Goal: Register for event/course

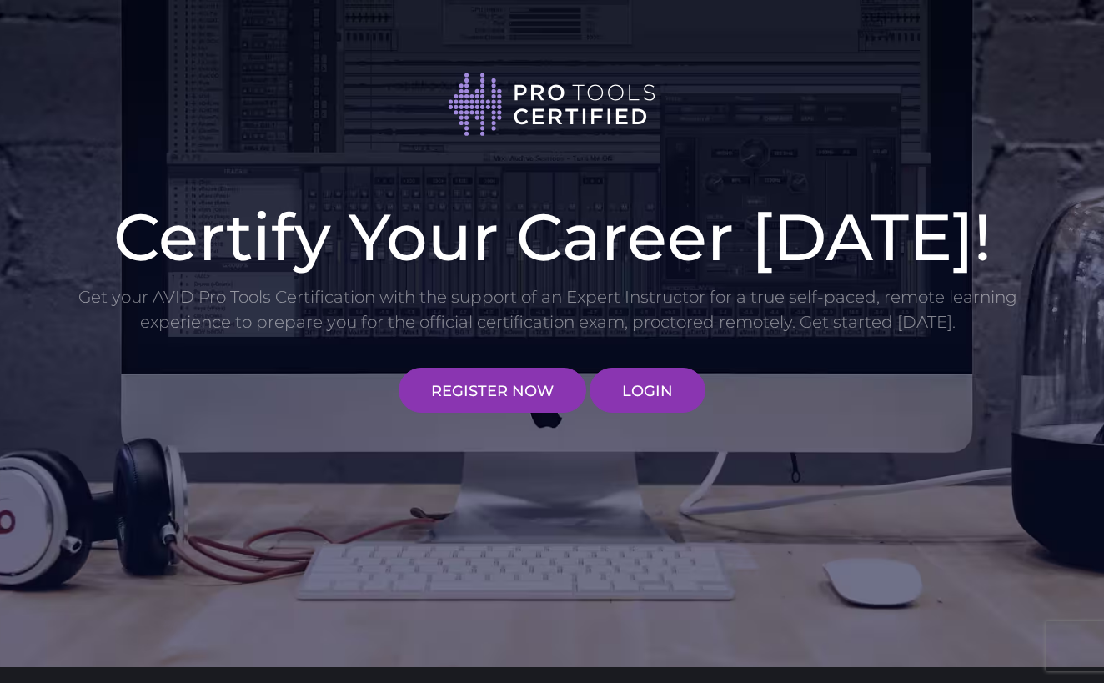
click at [462, 414] on div "Certify Your Career [DATE]! Get your AVID Pro Tools Certification with the supp…" at bounding box center [552, 313] width 1104 height 209
click at [491, 390] on link "REGISTER NOW" at bounding box center [493, 390] width 188 height 45
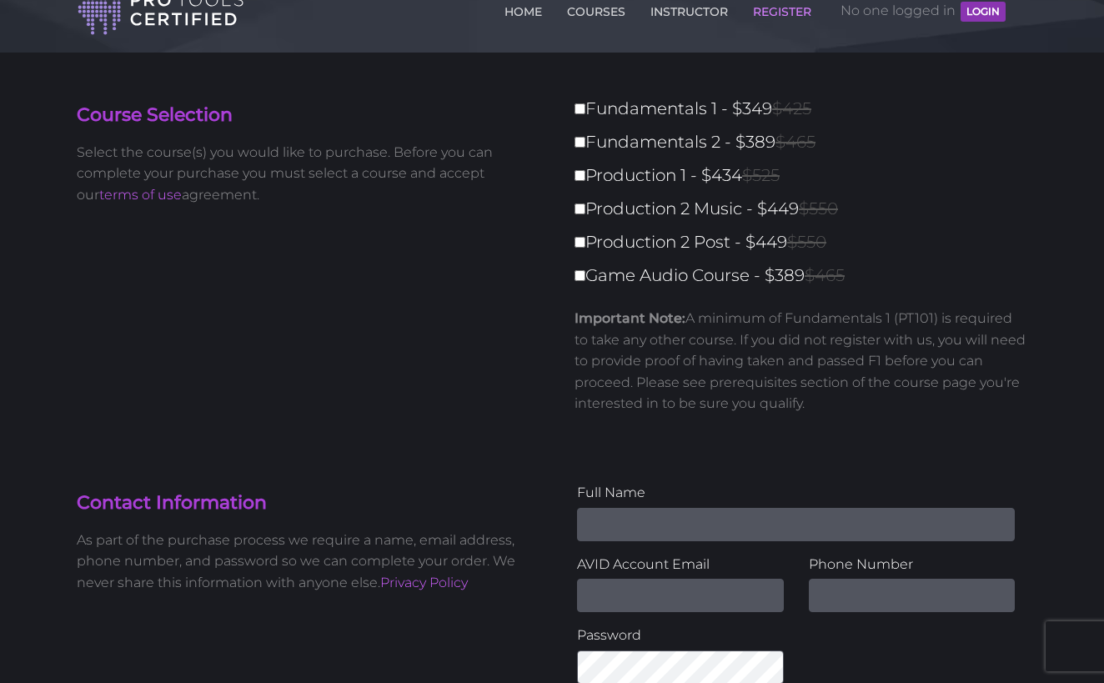
scroll to position [35, 0]
click at [580, 113] on input "Fundamentals 1 - $349 $425" at bounding box center [580, 109] width 11 height 11
checkbox input "true"
type input "349"
click at [583, 143] on input "Fundamentals 2 - $389 $465" at bounding box center [580, 143] width 11 height 11
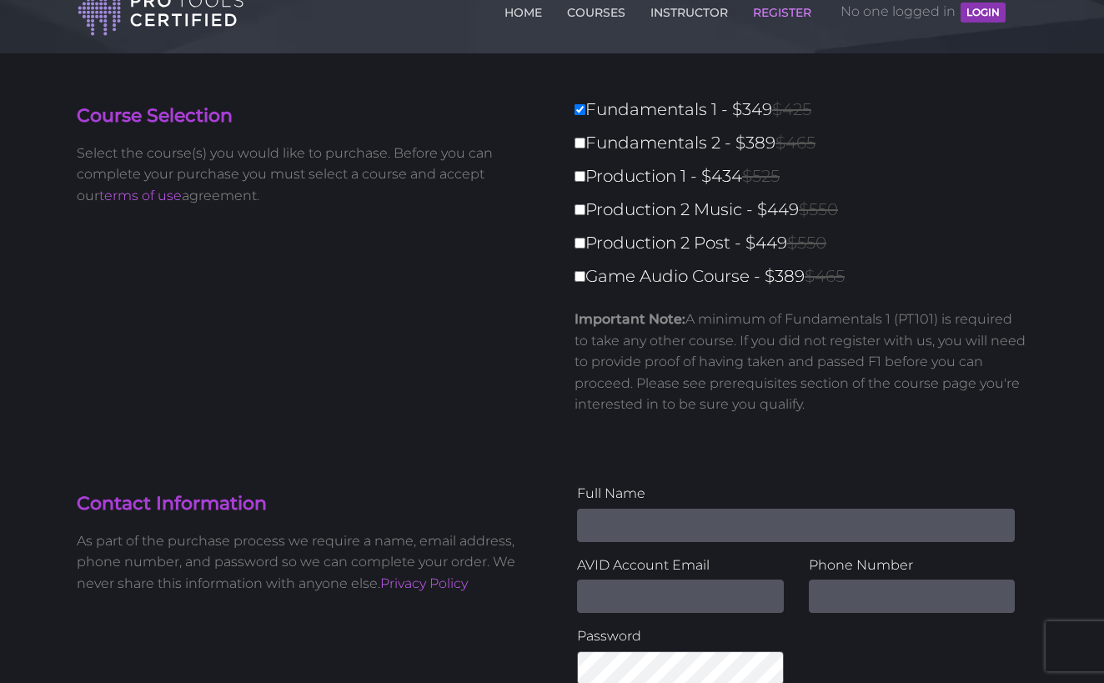
checkbox input "true"
type input "738"
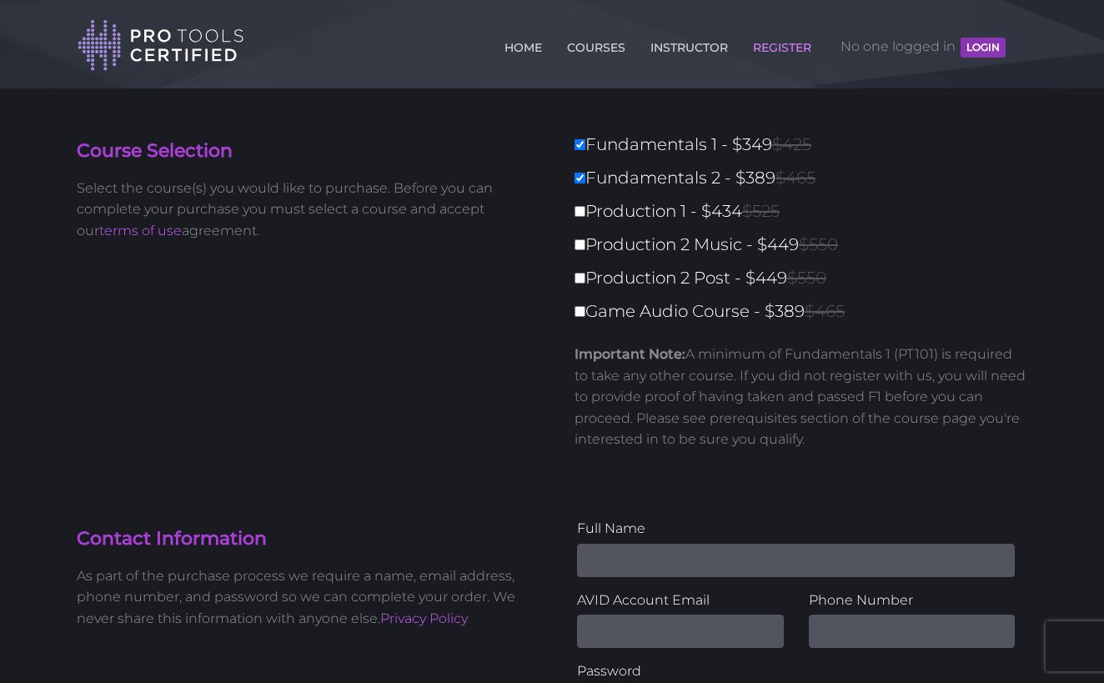
scroll to position [0, 0]
click at [571, 50] on link "COURSES" at bounding box center [596, 44] width 67 height 27
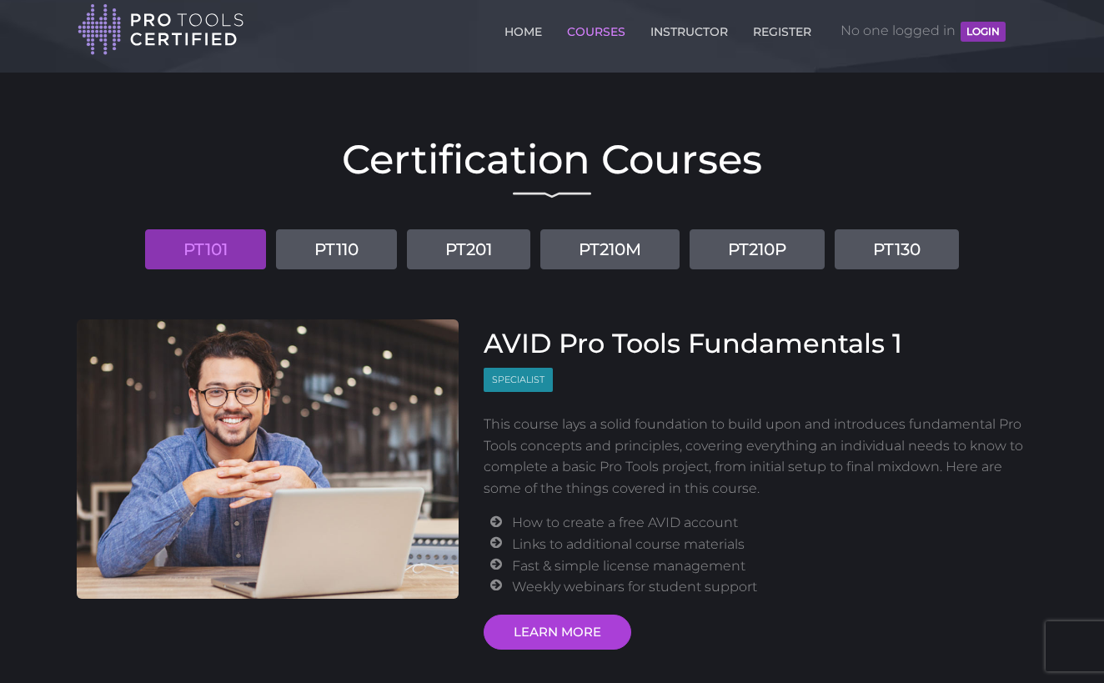
scroll to position [22, 0]
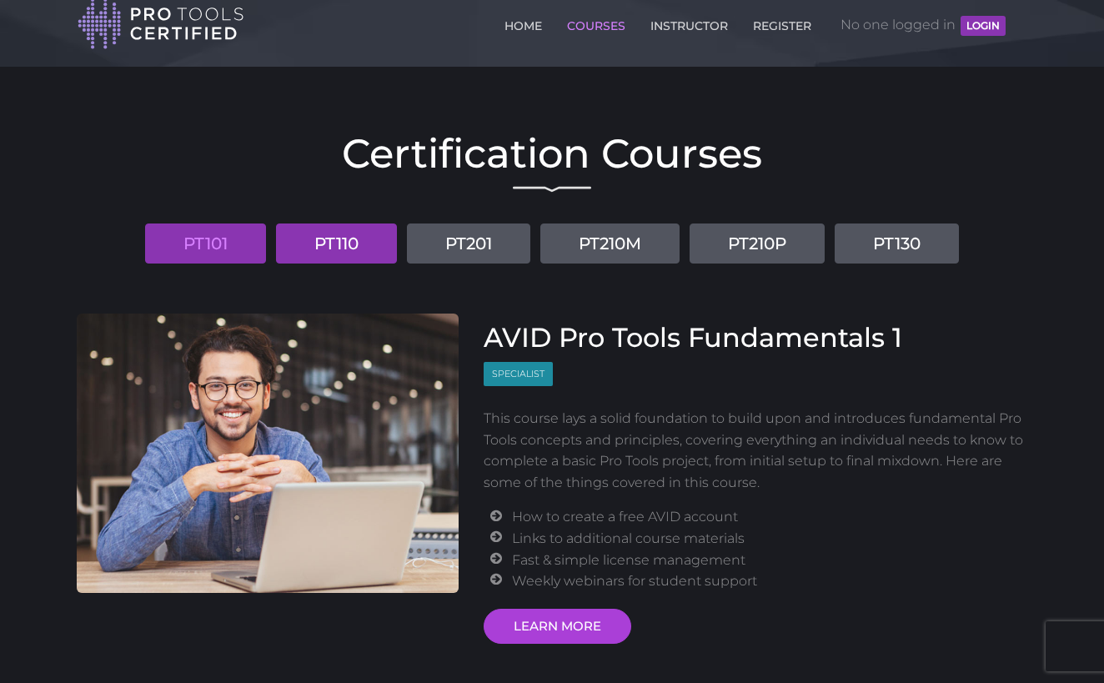
click at [361, 244] on link "PT110" at bounding box center [336, 244] width 121 height 40
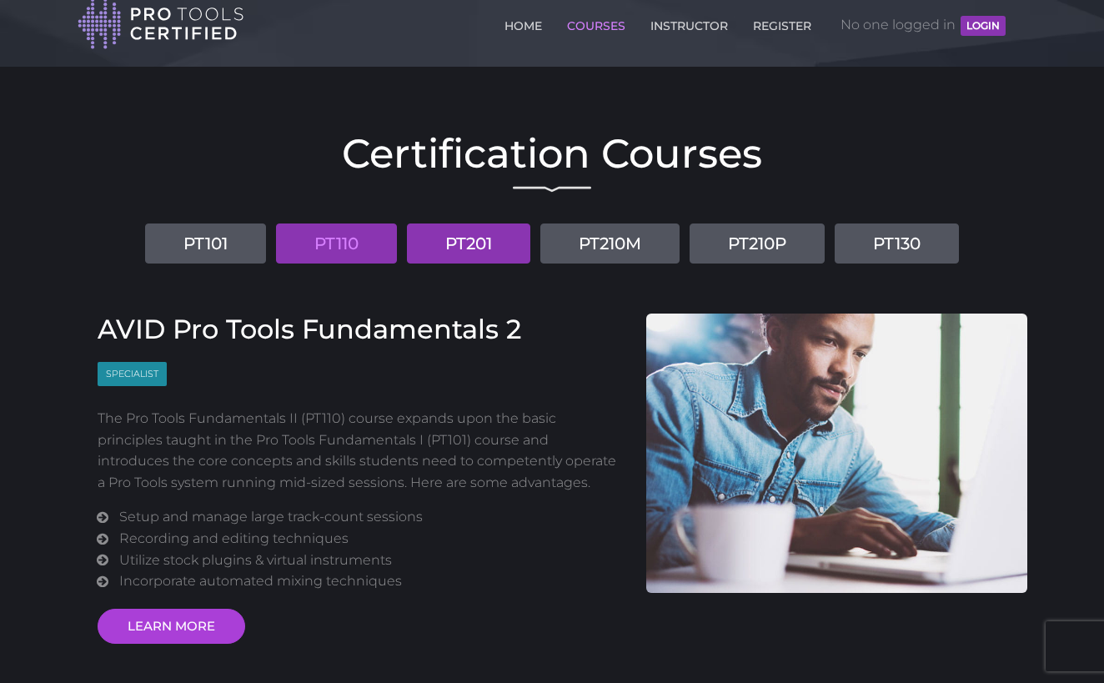
click at [450, 237] on link "PT201" at bounding box center [468, 244] width 123 height 40
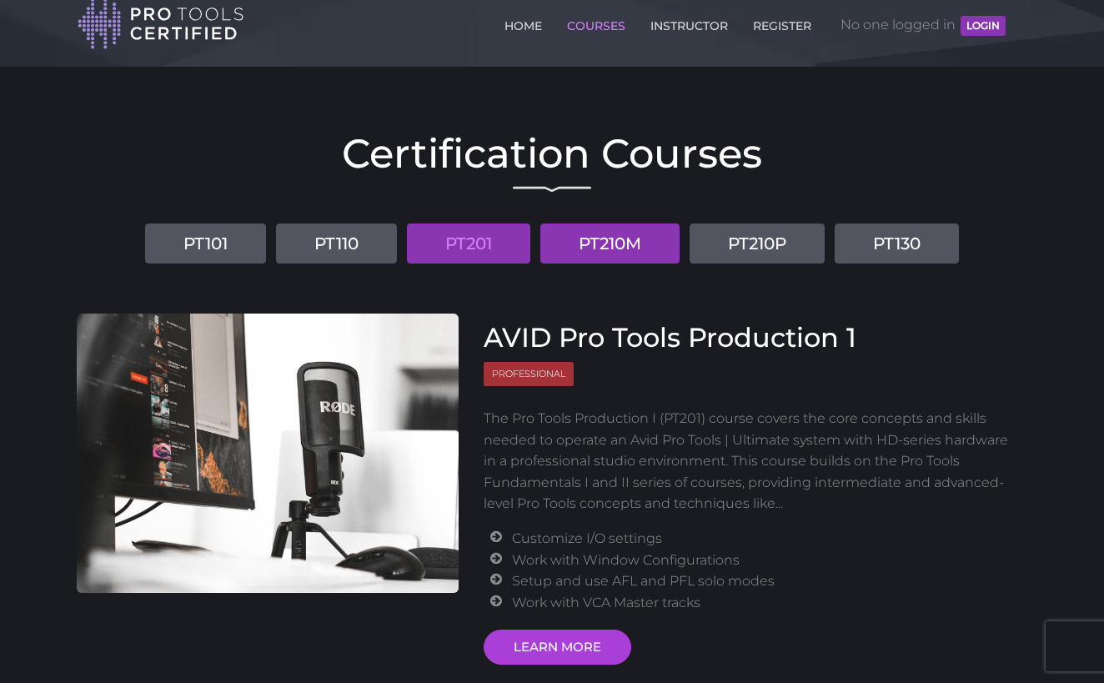
click at [611, 246] on link "PT210M" at bounding box center [610, 244] width 139 height 40
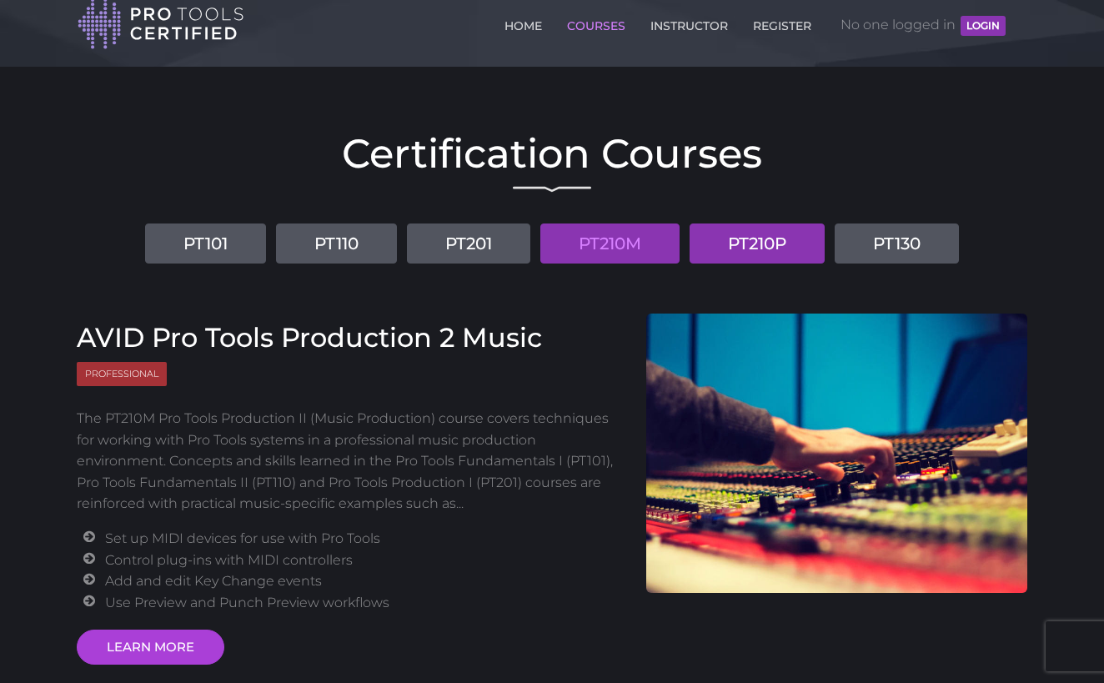
click at [726, 241] on link "PT210P" at bounding box center [757, 244] width 135 height 40
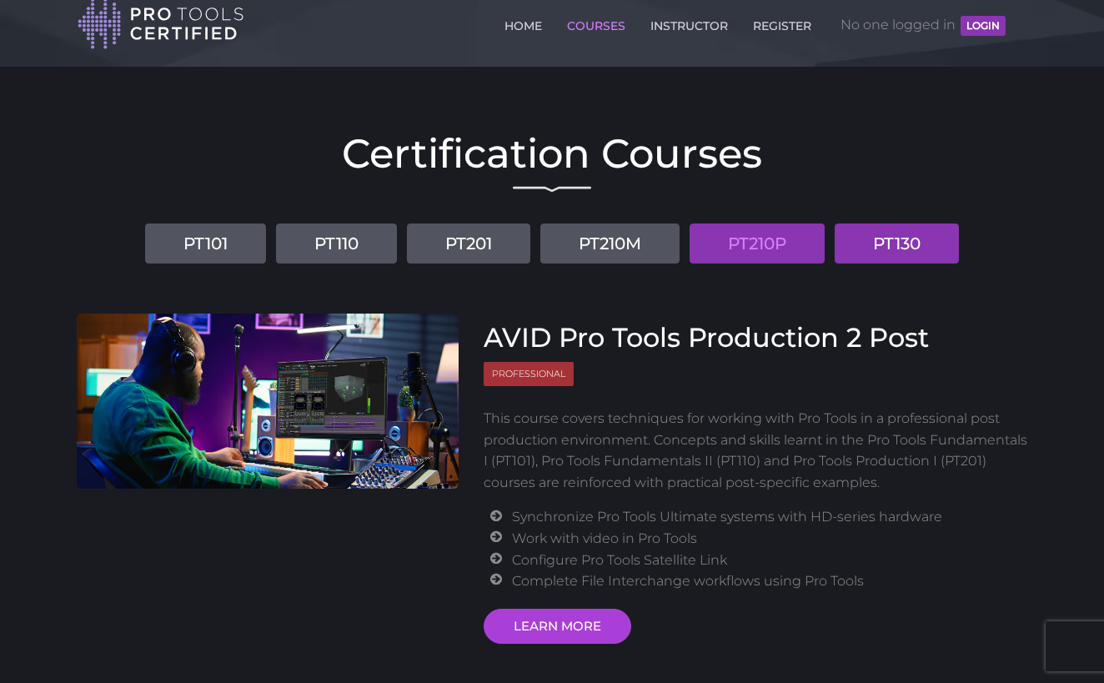
click at [876, 247] on link "PT130" at bounding box center [897, 244] width 124 height 40
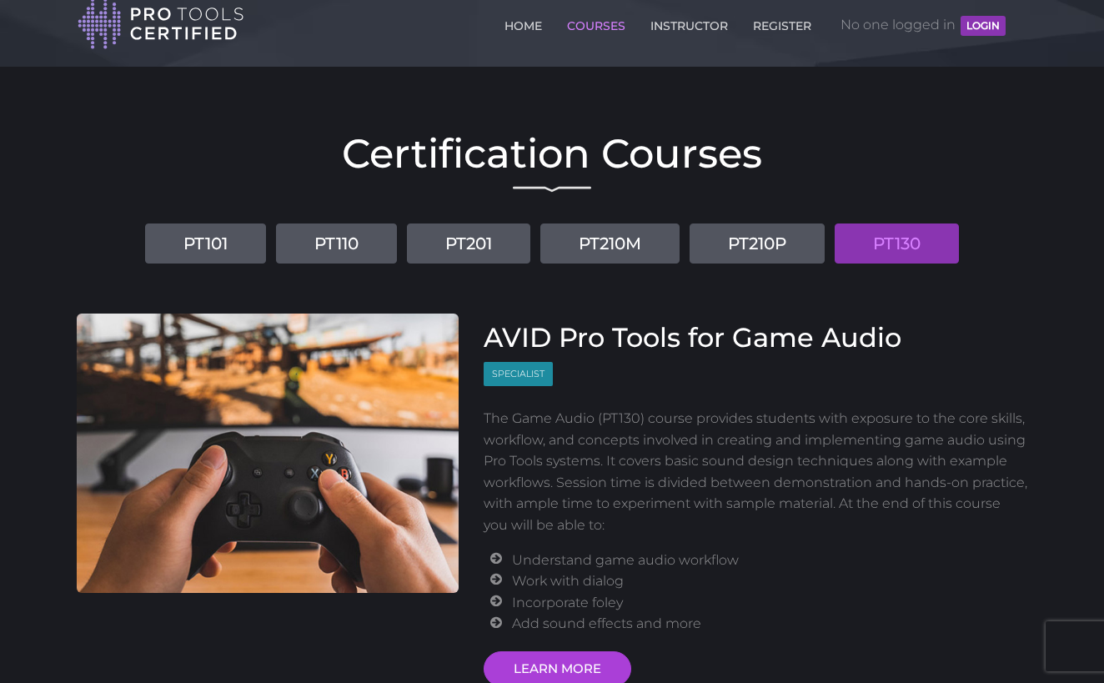
scroll to position [47, 0]
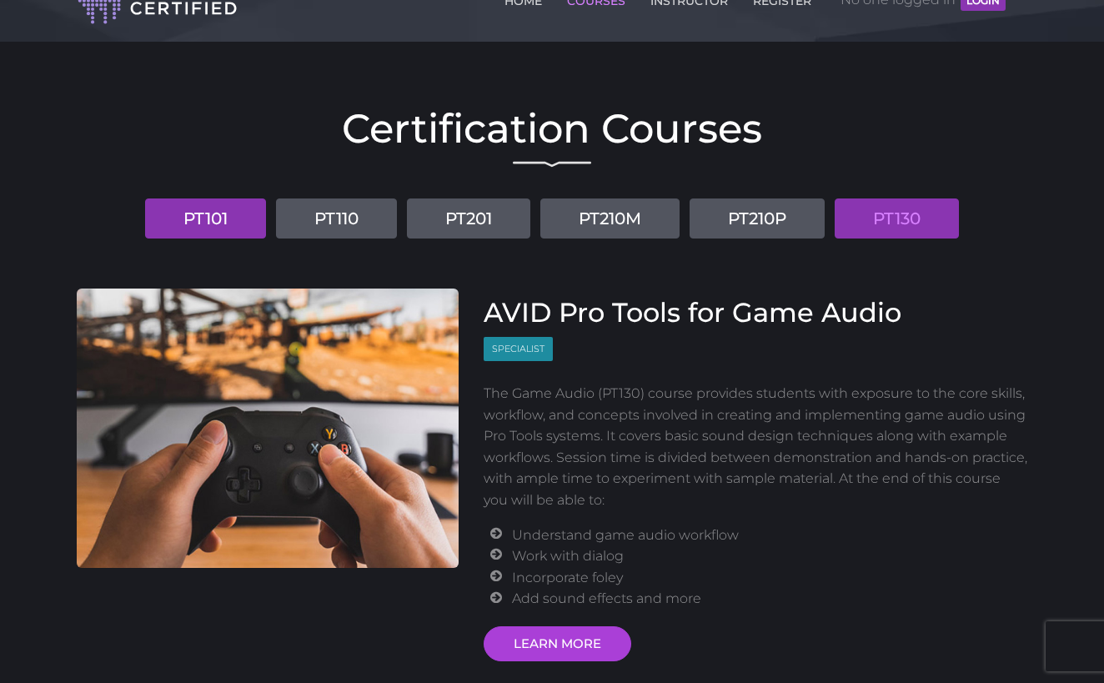
click at [212, 217] on link "PT101" at bounding box center [205, 219] width 121 height 40
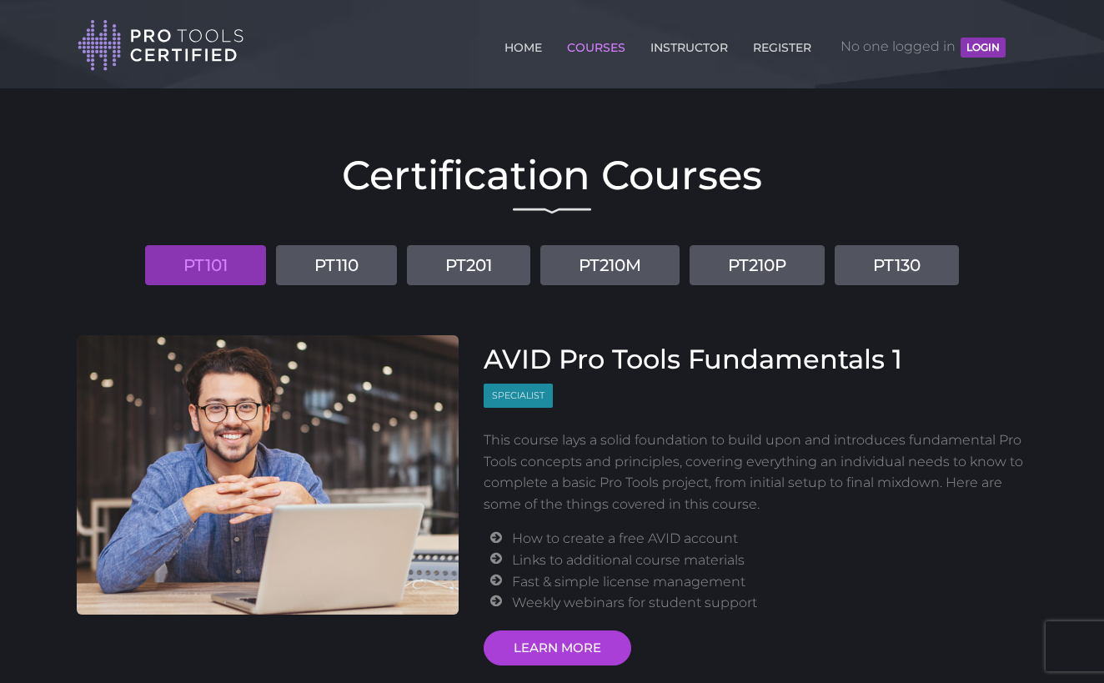
scroll to position [0, 0]
